Goal: Information Seeking & Learning: Learn about a topic

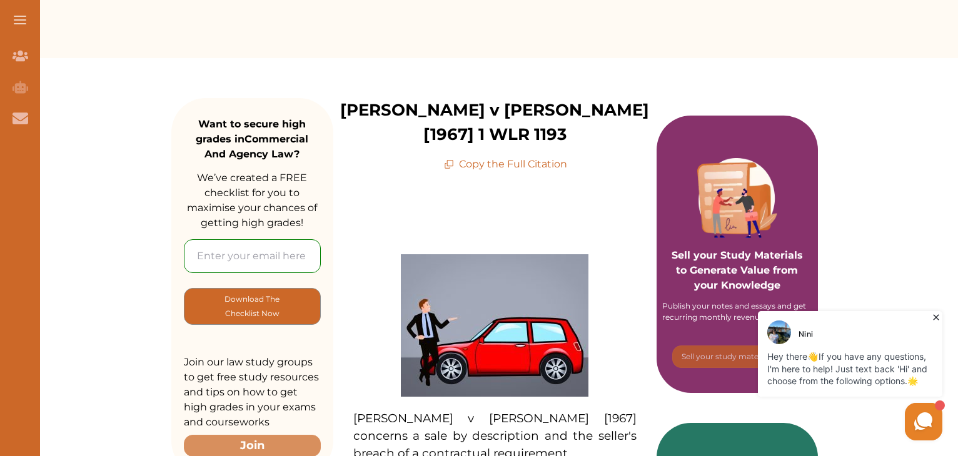
scroll to position [13, 0]
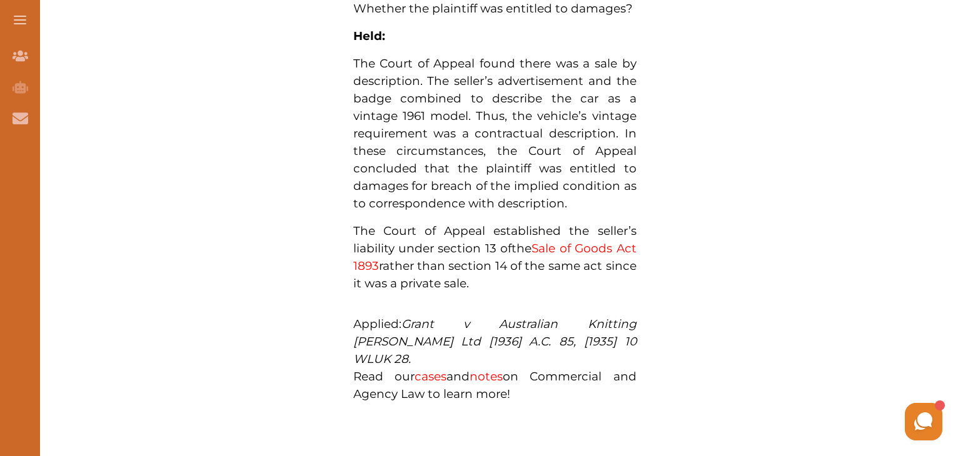
scroll to position [1094, 0]
click at [427, 368] on link "cases" at bounding box center [430, 375] width 32 height 14
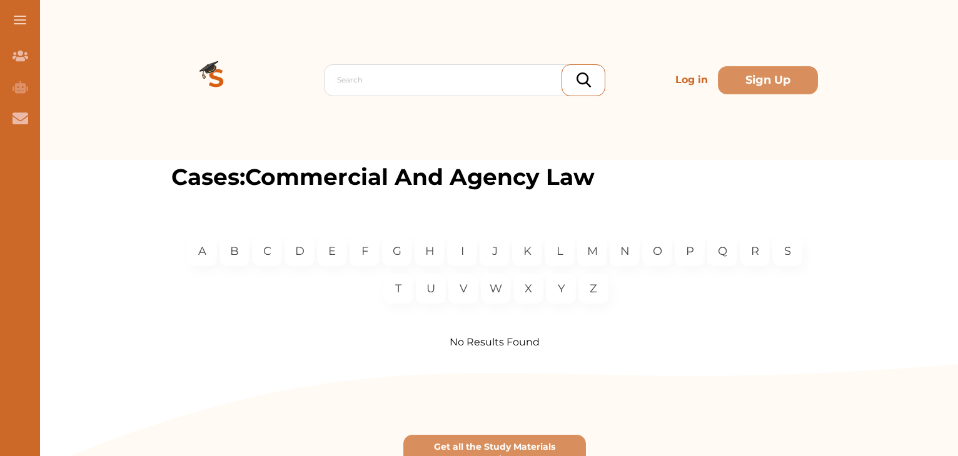
click at [89, 199] on div "Cases: Commercial And Agency Law A B C D E F G H I J K L M N O P Q R S T U V W …" at bounding box center [494, 346] width 926 height 373
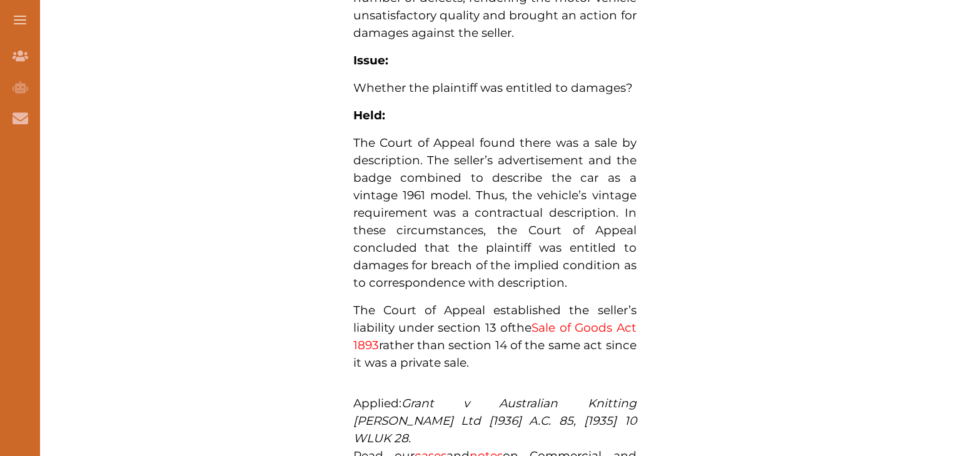
scroll to position [1021, 0]
